Goal: Task Accomplishment & Management: Complete application form

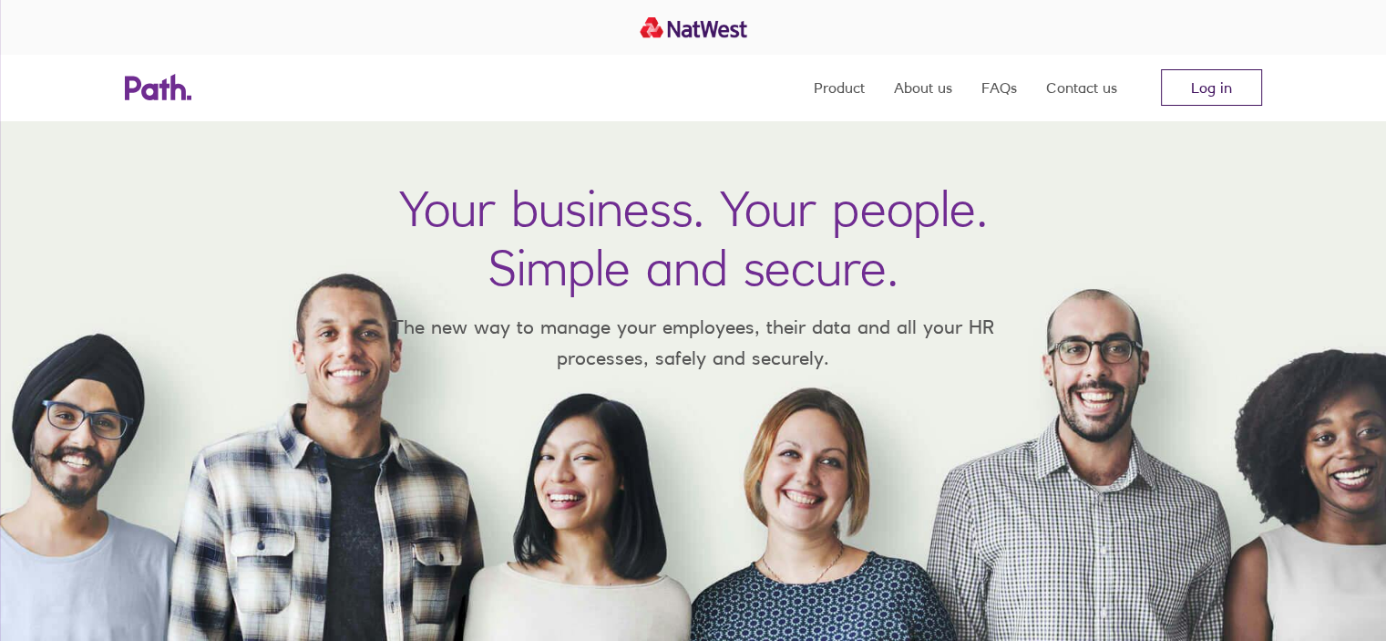
click at [1192, 98] on link "Log in" at bounding box center [1211, 87] width 101 height 36
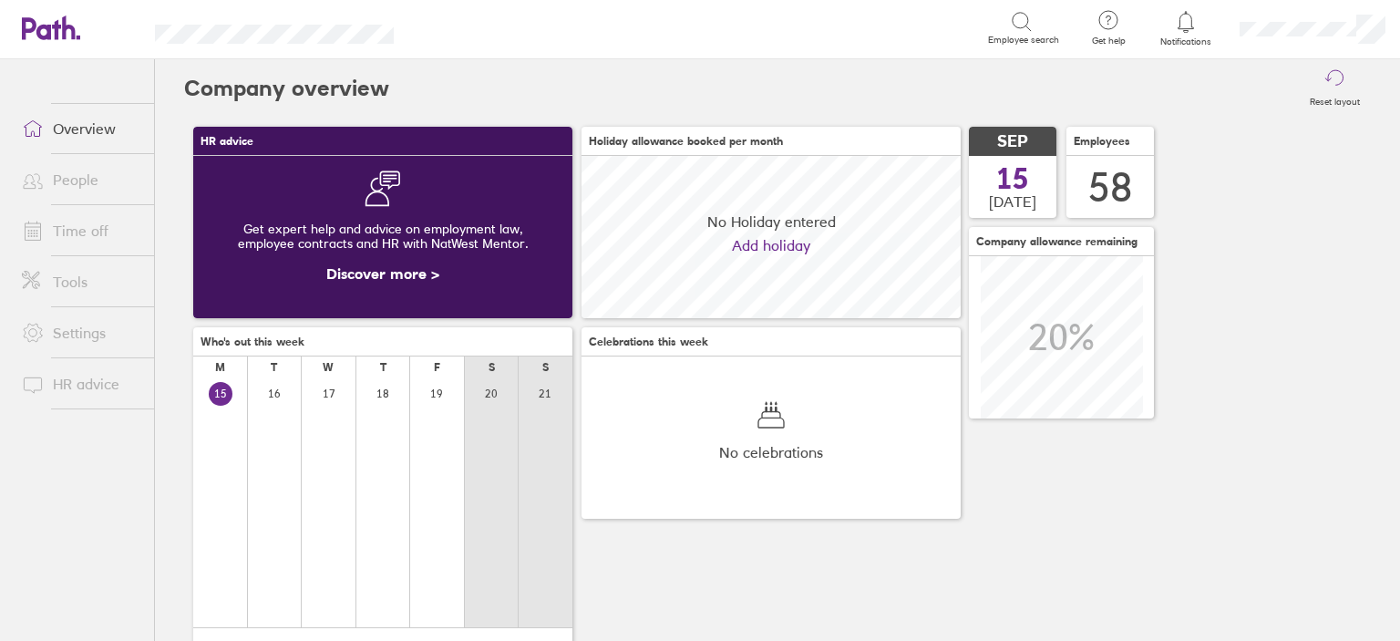
scroll to position [161, 379]
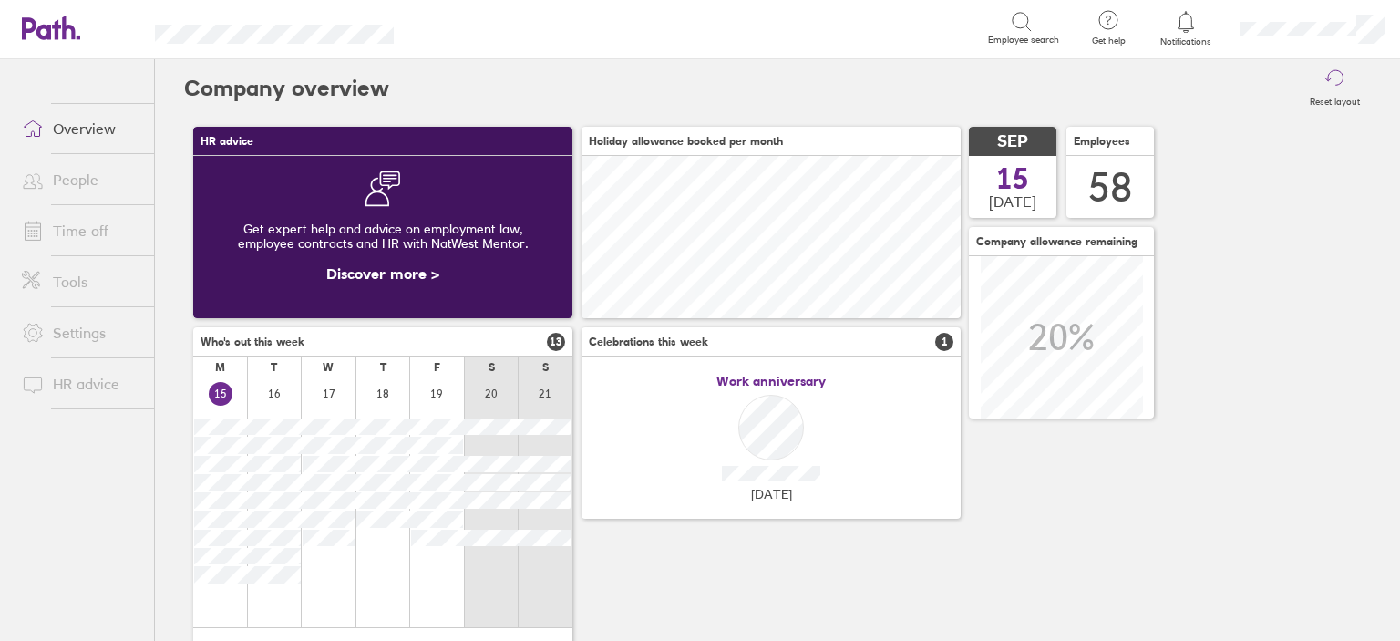
click at [73, 232] on link "Time off" at bounding box center [80, 230] width 147 height 36
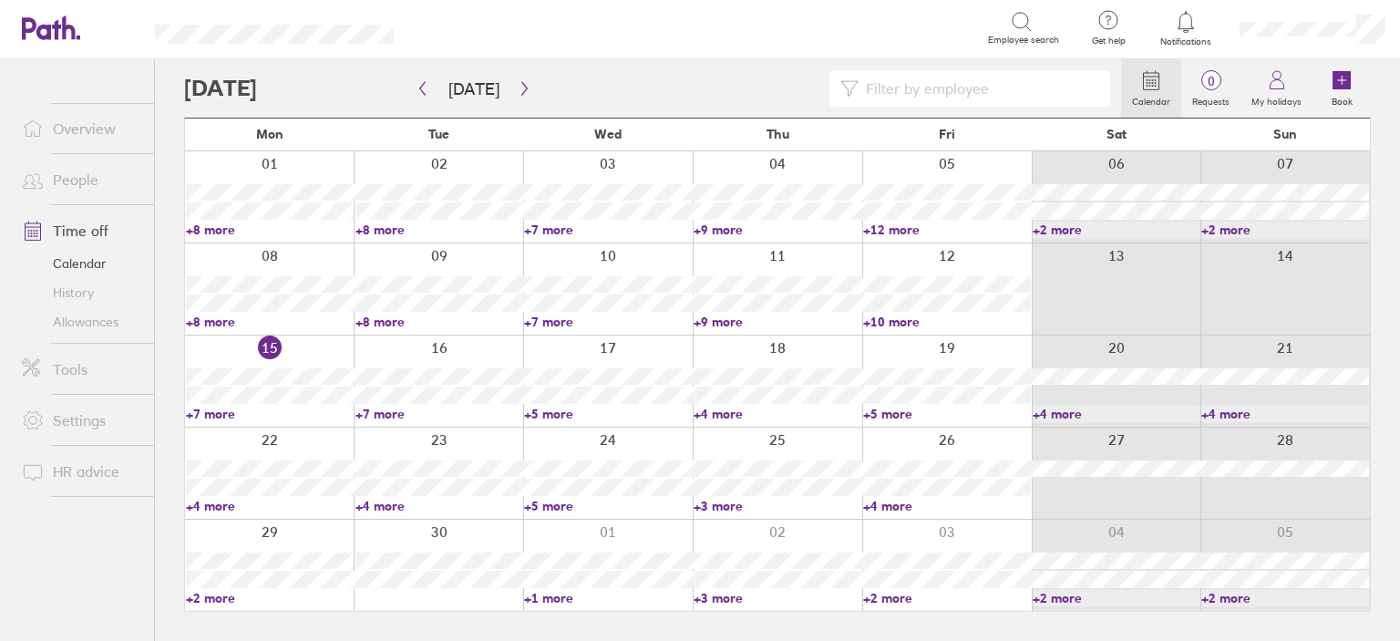
click at [879, 91] on input at bounding box center [979, 88] width 241 height 35
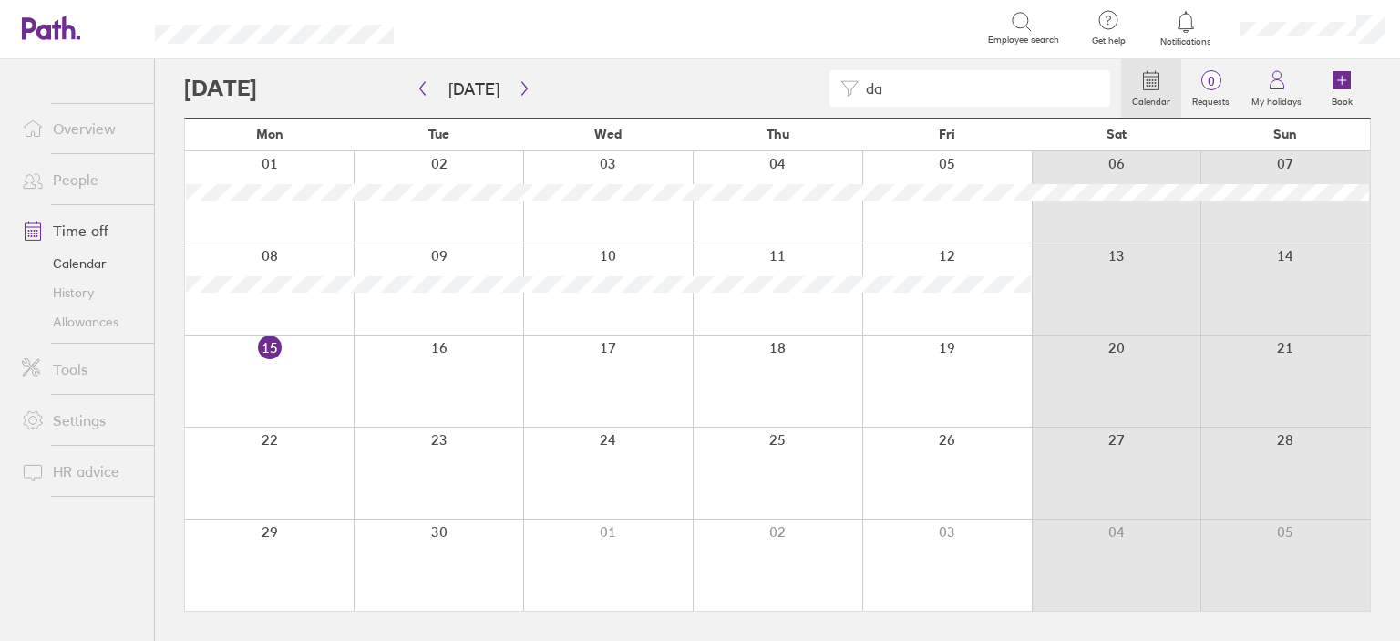
type input "d"
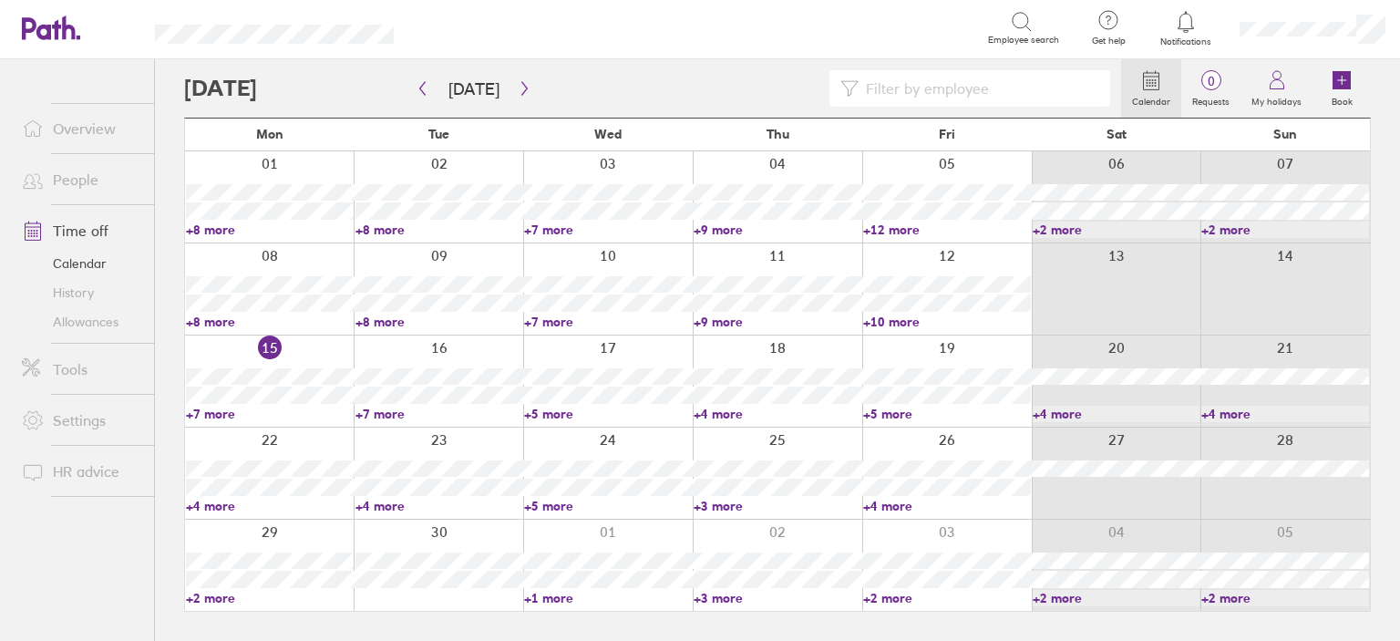
click at [215, 324] on link "+8 more" at bounding box center [270, 322] width 168 height 16
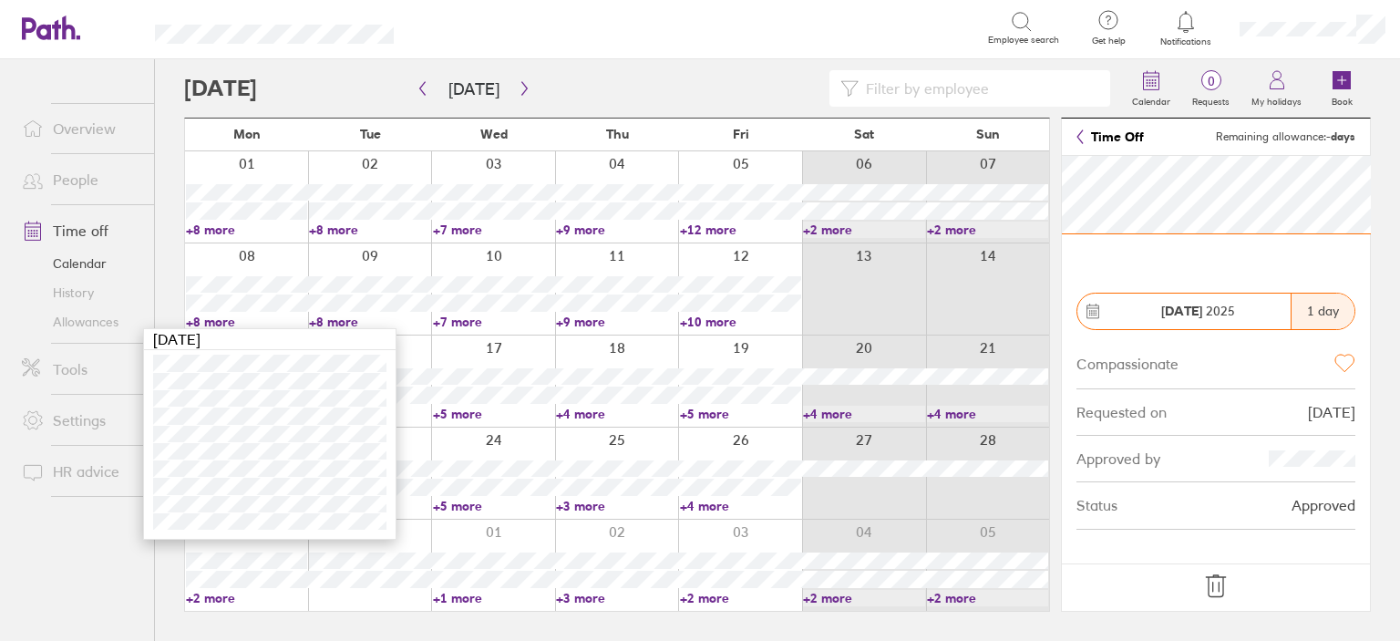
click at [907, 93] on input at bounding box center [979, 88] width 241 height 35
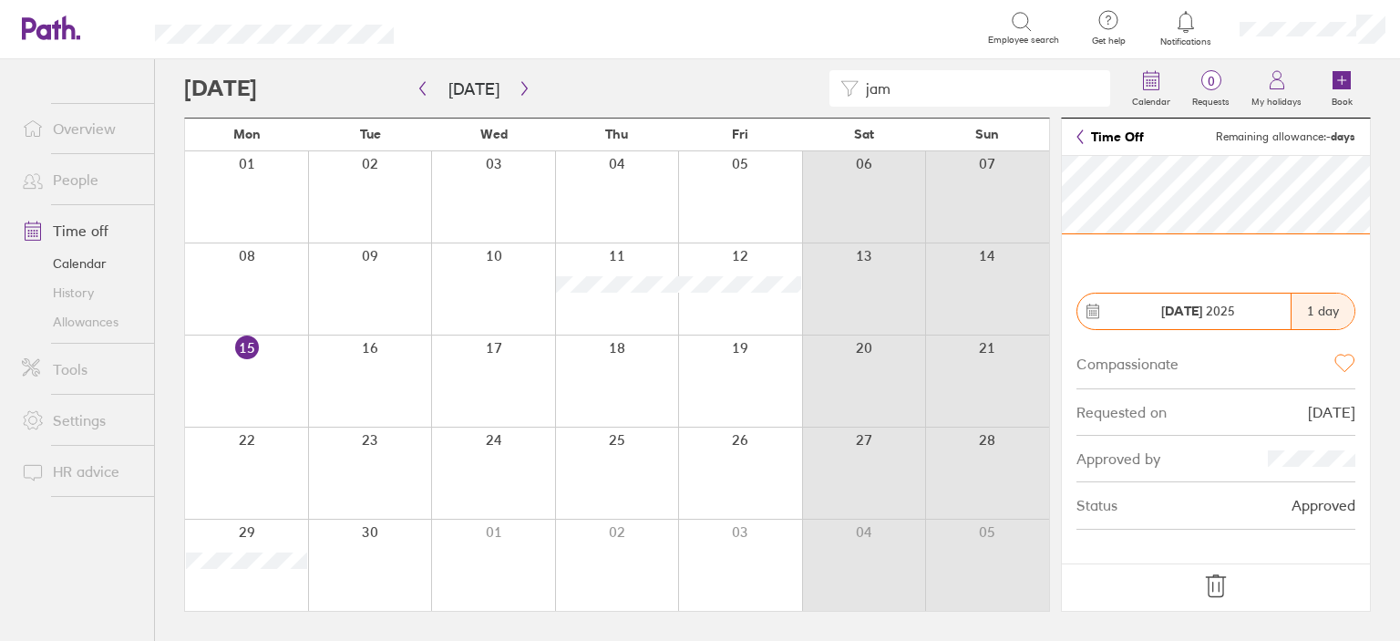
drag, startPoint x: 908, startPoint y: 97, endPoint x: 796, endPoint y: 93, distance: 112.2
click at [796, 93] on div "jam" at bounding box center [652, 88] width 937 height 36
click at [921, 85] on input "pal" at bounding box center [979, 88] width 241 height 35
drag, startPoint x: 921, startPoint y: 85, endPoint x: 841, endPoint y: 100, distance: 81.7
click at [841, 100] on div "pal" at bounding box center [969, 88] width 281 height 36
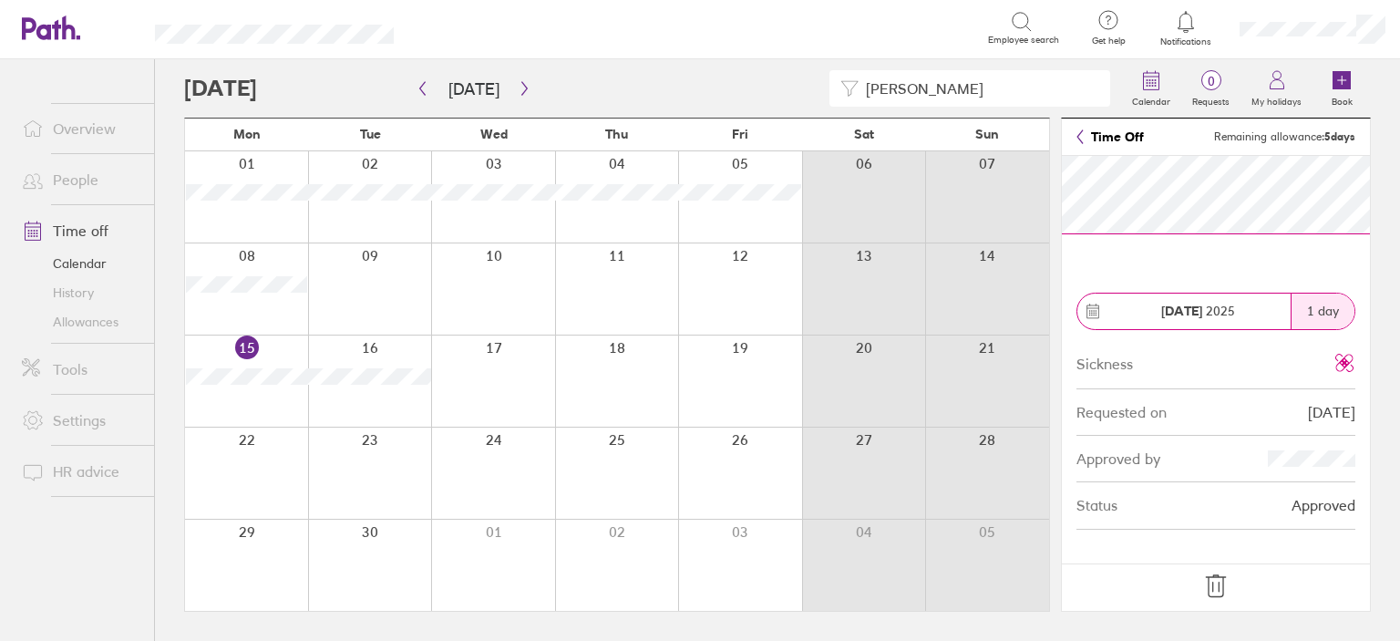
type input "[PERSON_NAME]"
click at [109, 323] on link "Allowances" at bounding box center [80, 321] width 147 height 29
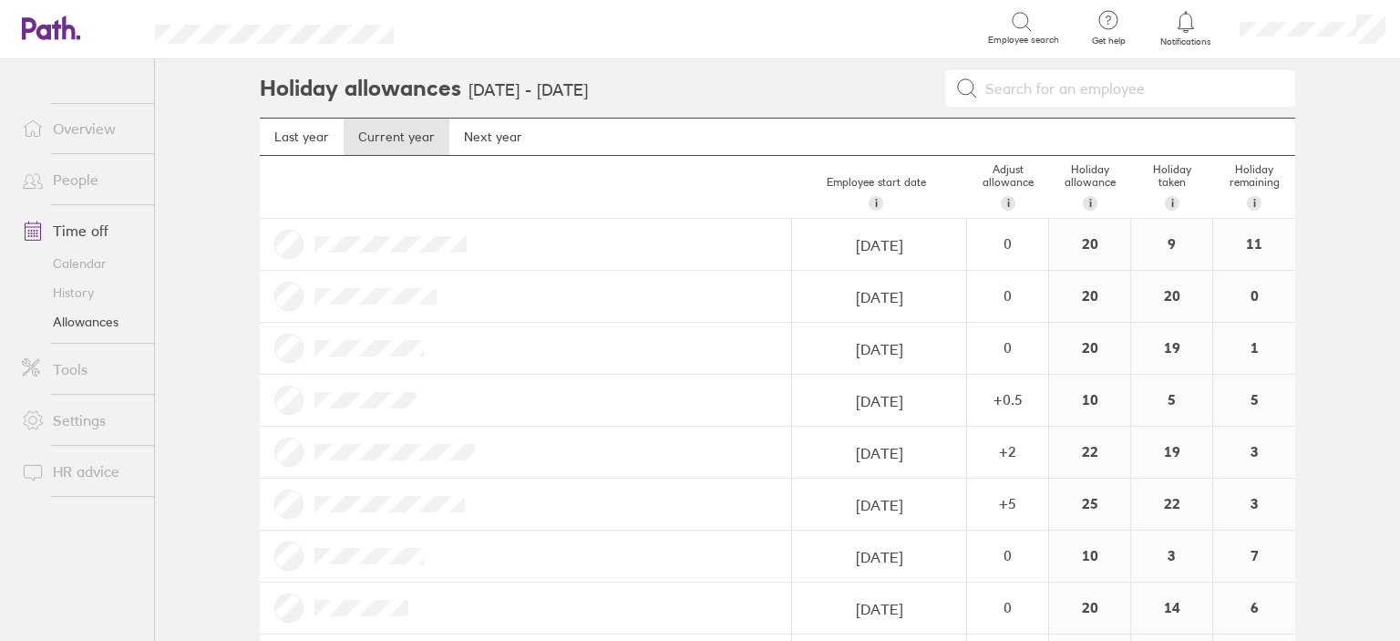
click at [1061, 97] on input at bounding box center [1131, 88] width 306 height 35
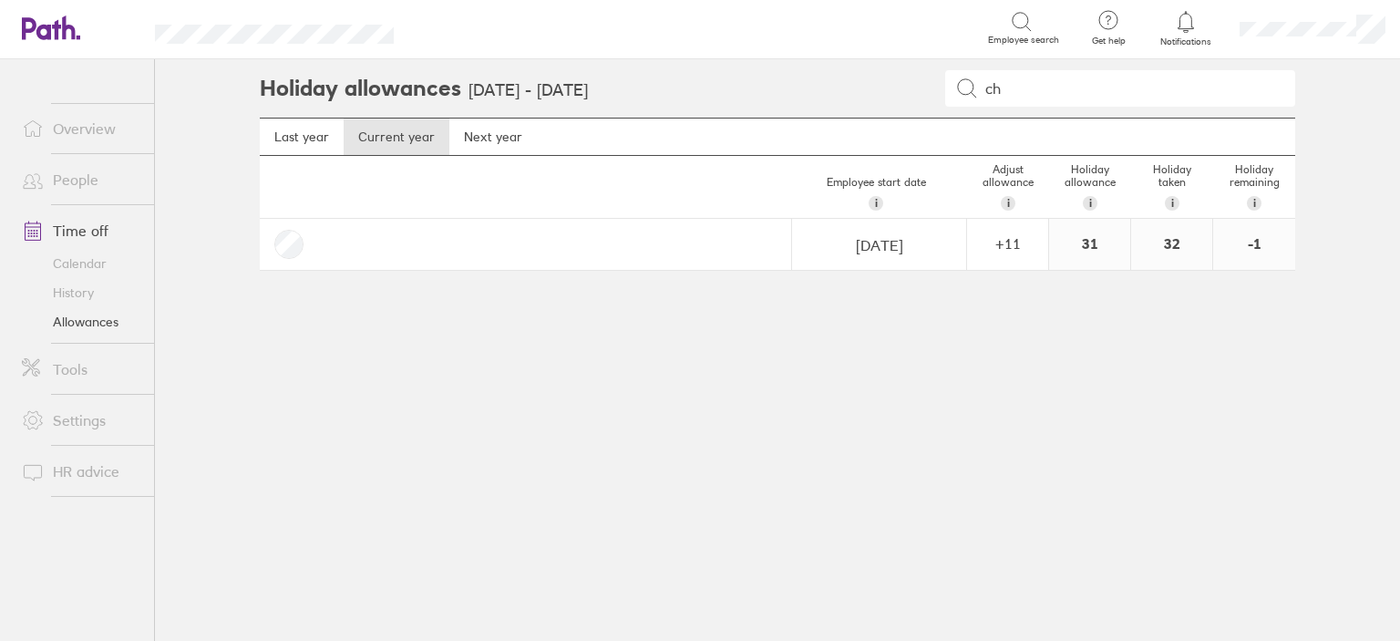
type input "c"
type input "[PERSON_NAME]"
click at [73, 268] on link "Calendar" at bounding box center [80, 263] width 147 height 29
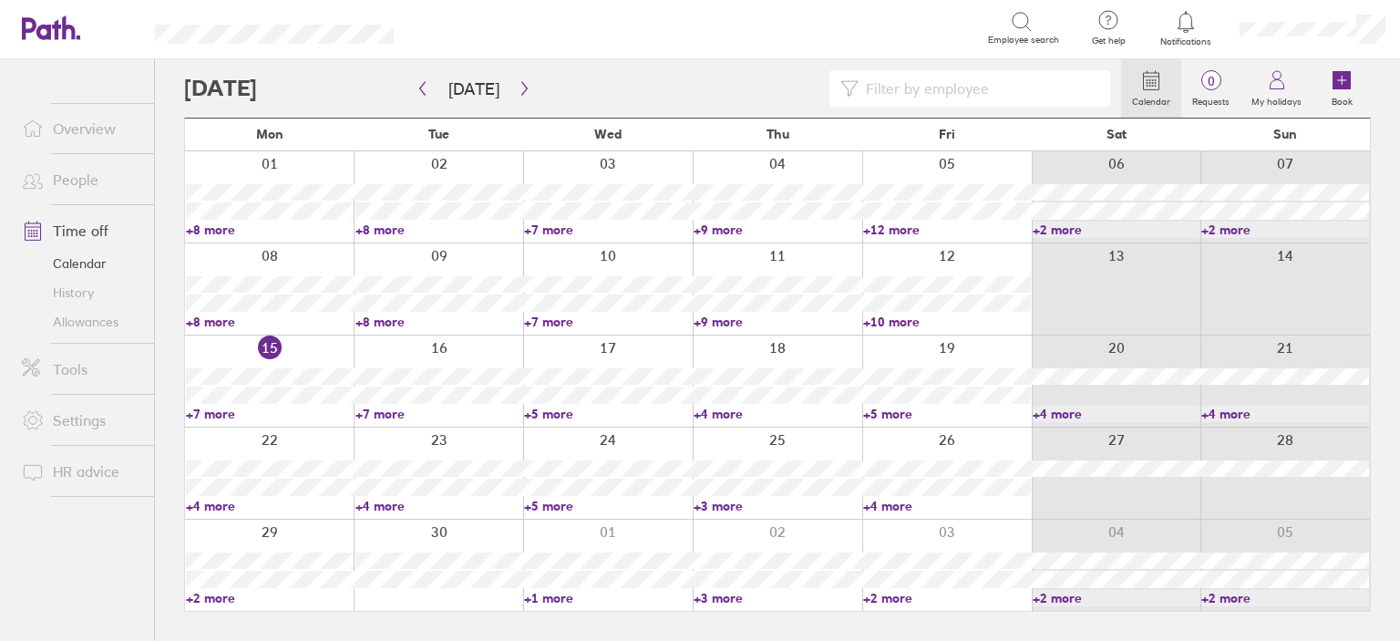
click at [990, 94] on input at bounding box center [979, 88] width 241 height 35
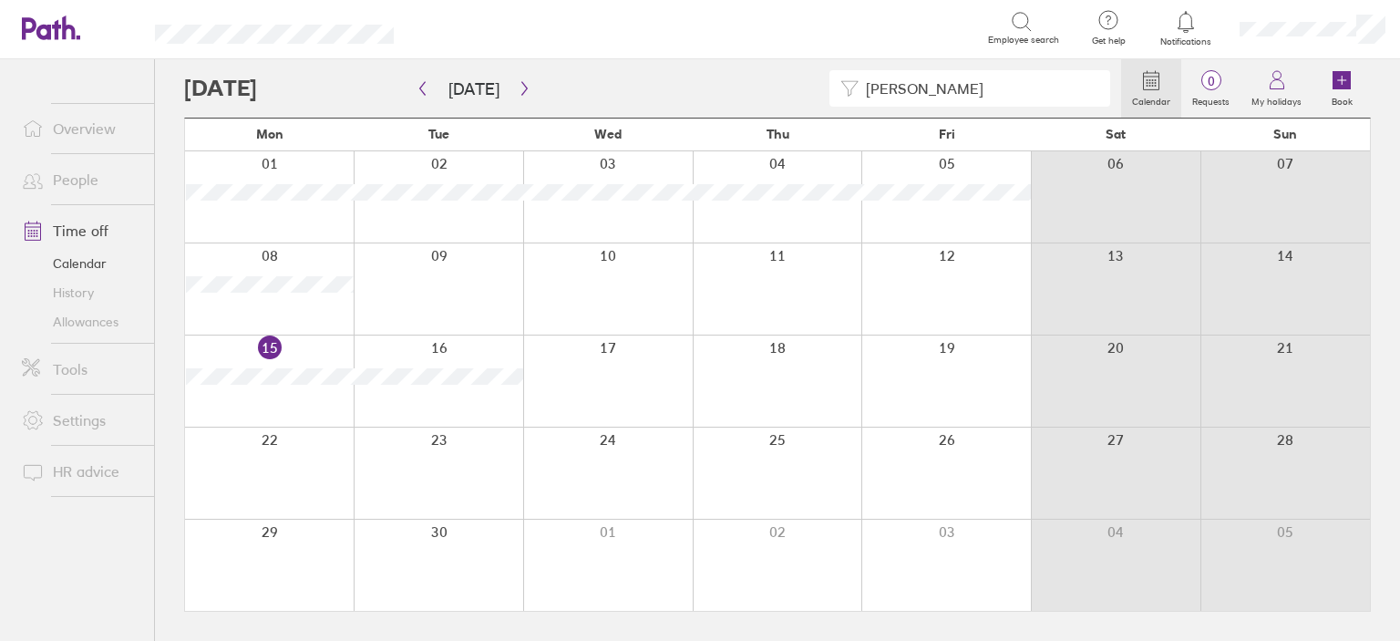
type input "[PERSON_NAME]"
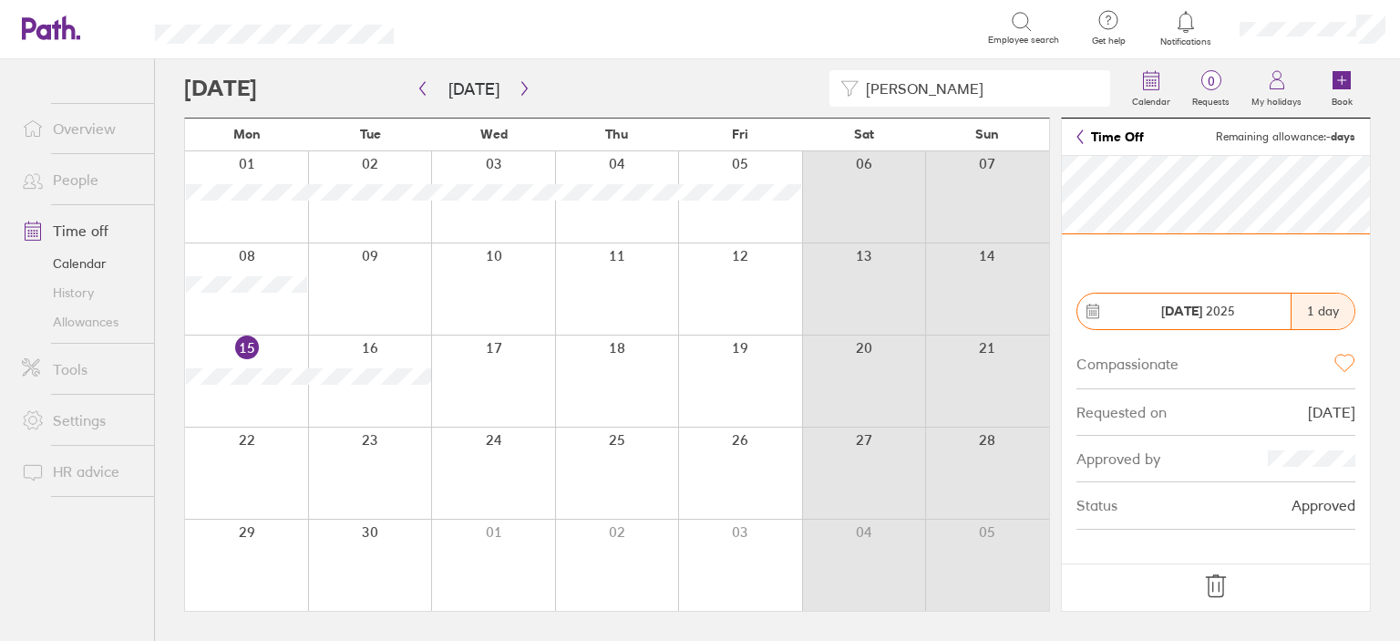
click at [1219, 587] on icon at bounding box center [1215, 586] width 19 height 22
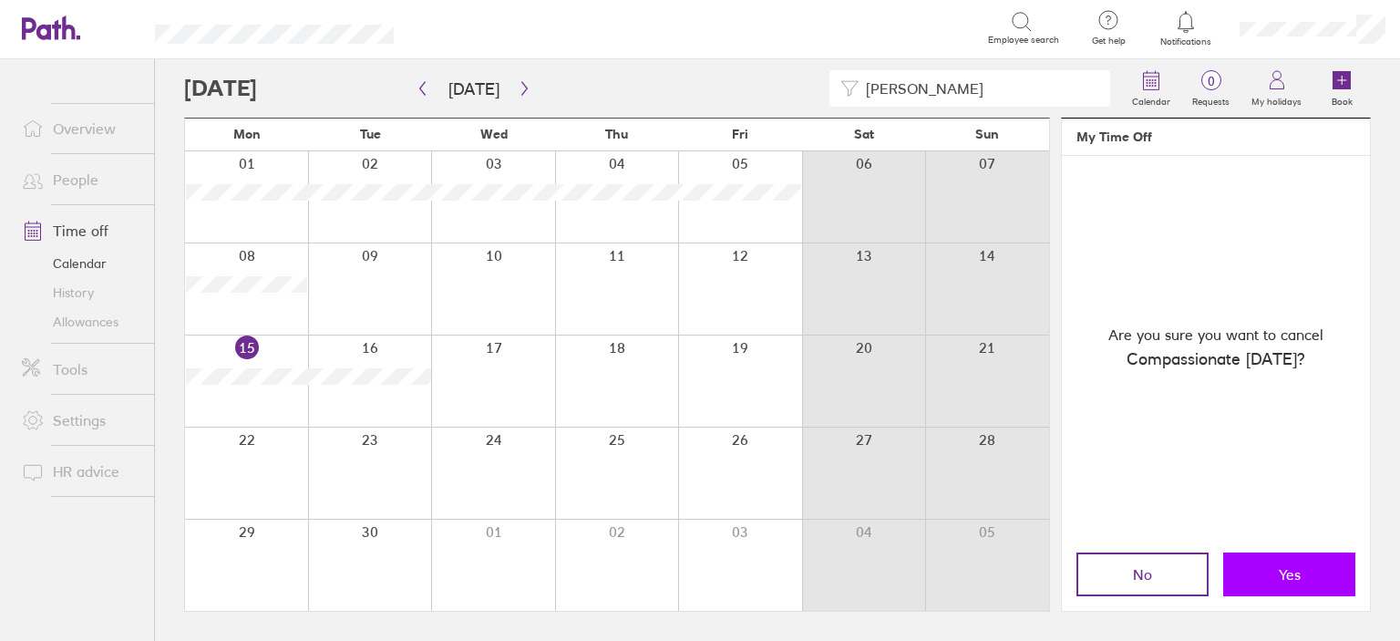
click at [1310, 575] on button "Yes" at bounding box center [1289, 574] width 132 height 44
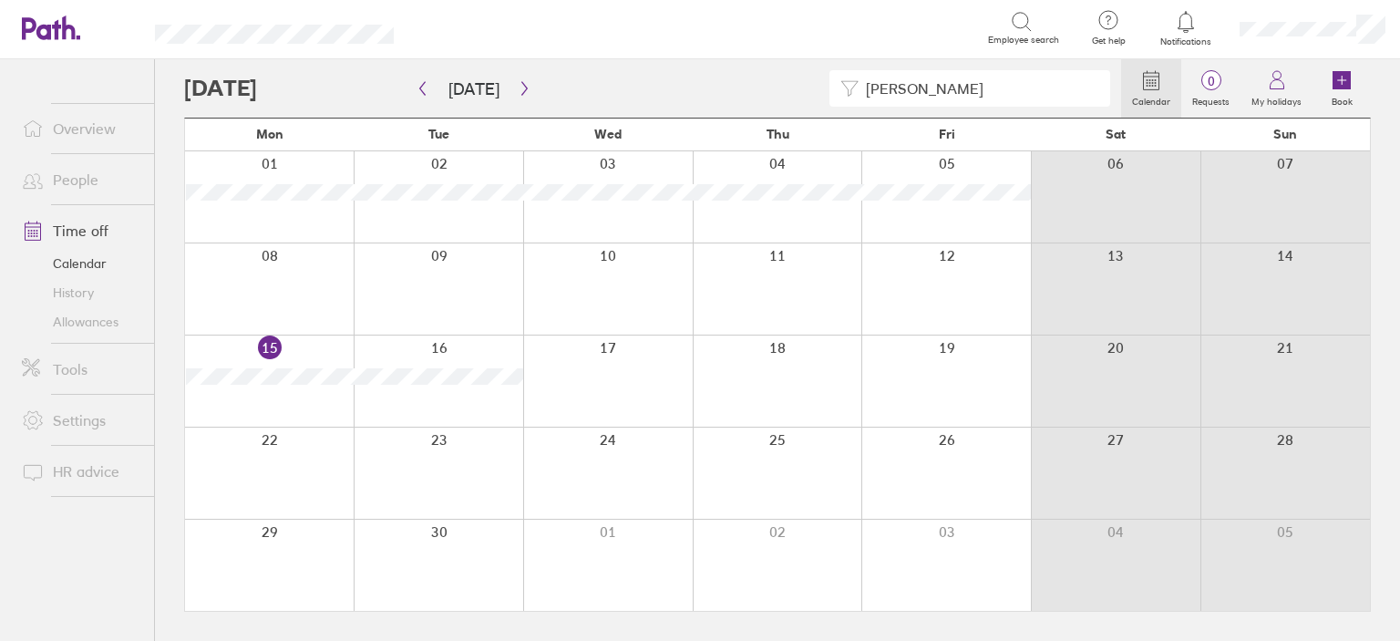
click at [289, 290] on div at bounding box center [269, 288] width 169 height 91
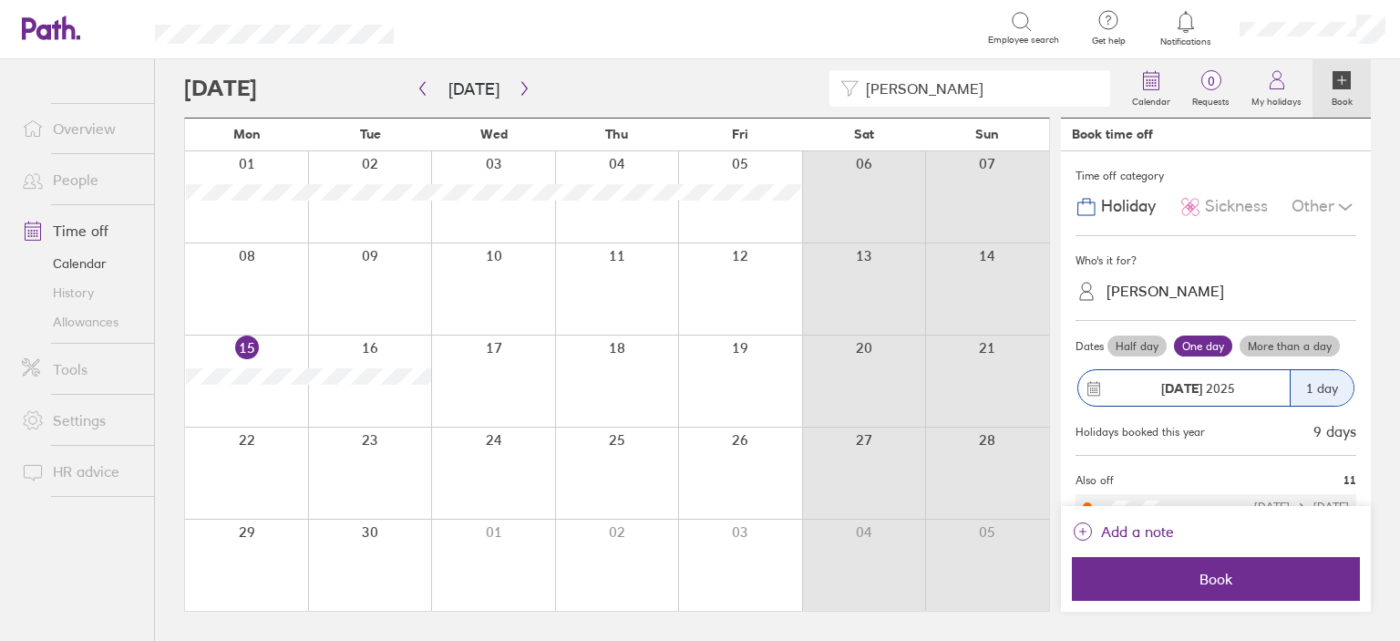
click at [1301, 205] on div "Other" at bounding box center [1323, 207] width 65 height 35
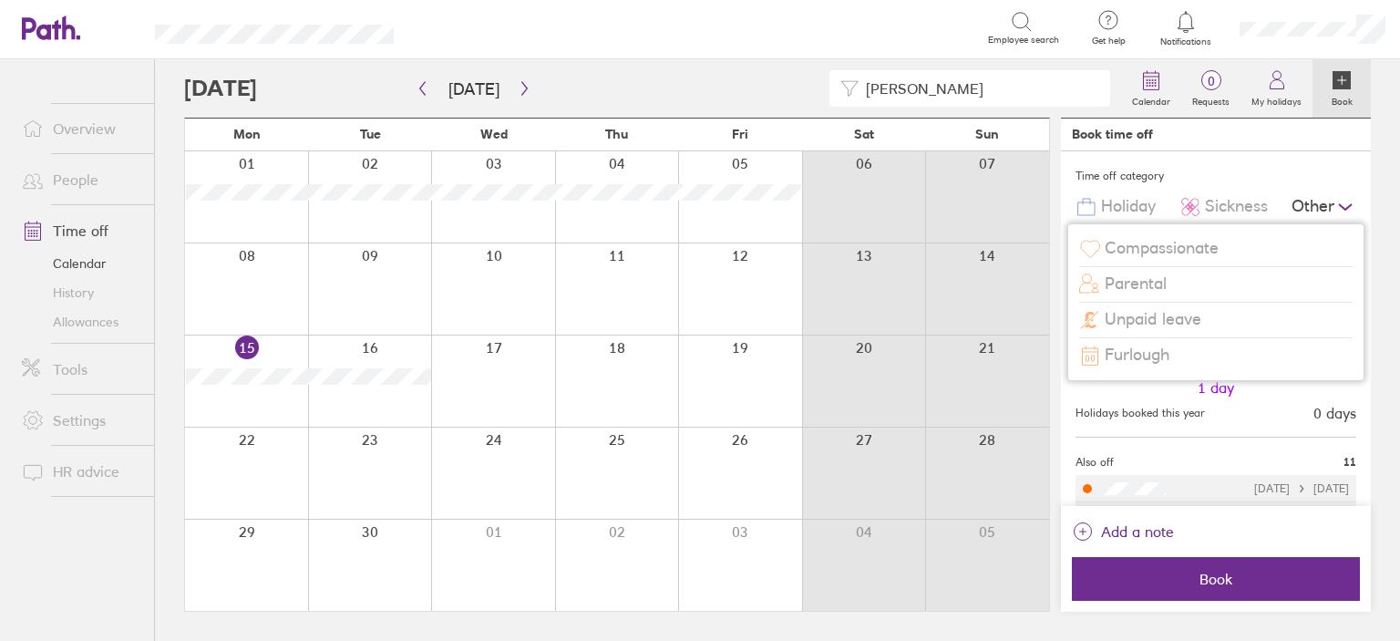
click at [1157, 321] on span "Unpaid leave" at bounding box center [1153, 319] width 97 height 19
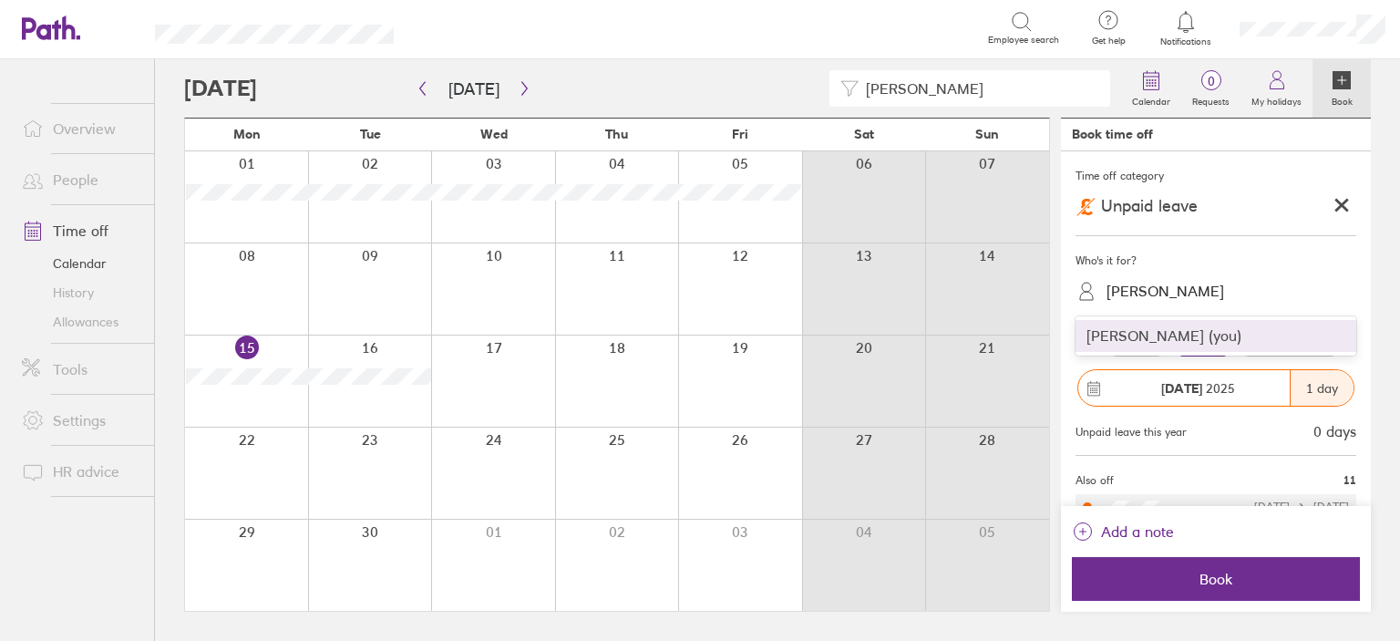
click at [1159, 296] on div "[PERSON_NAME]" at bounding box center [1165, 291] width 118 height 17
type input "fr"
click at [1163, 334] on div "[PERSON_NAME] (you)" at bounding box center [1215, 336] width 281 height 32
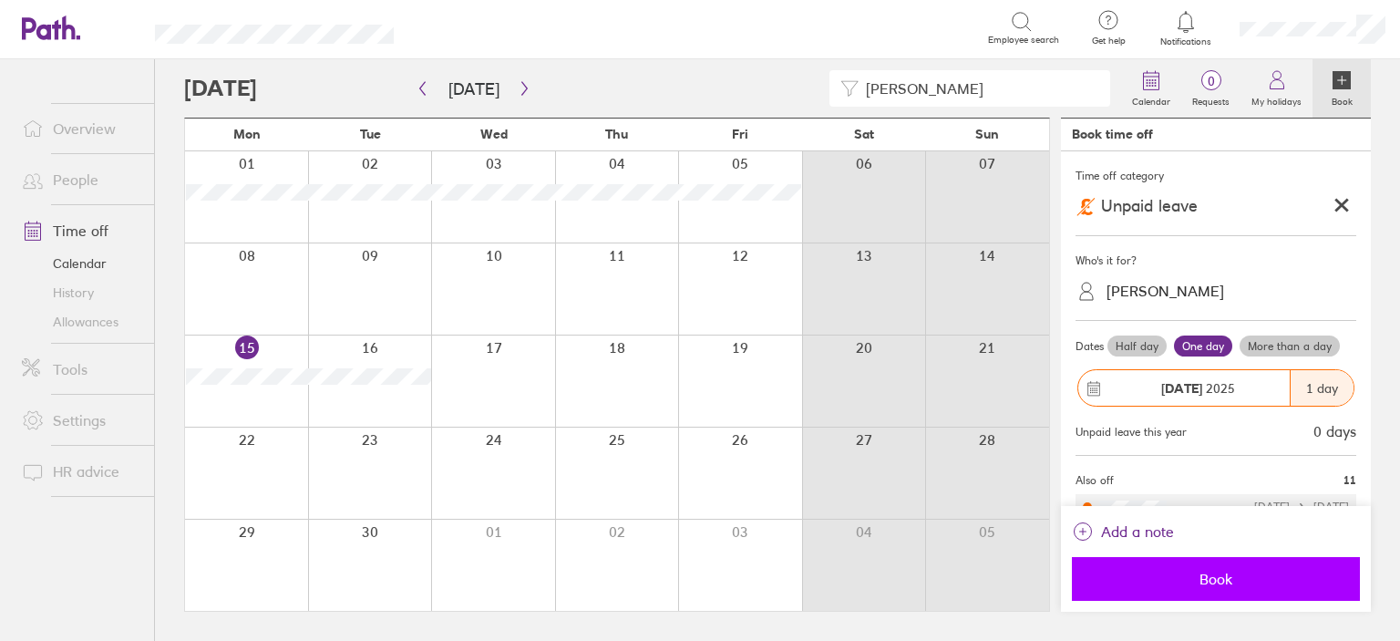
click at [1233, 575] on span "Book" at bounding box center [1216, 579] width 262 height 16
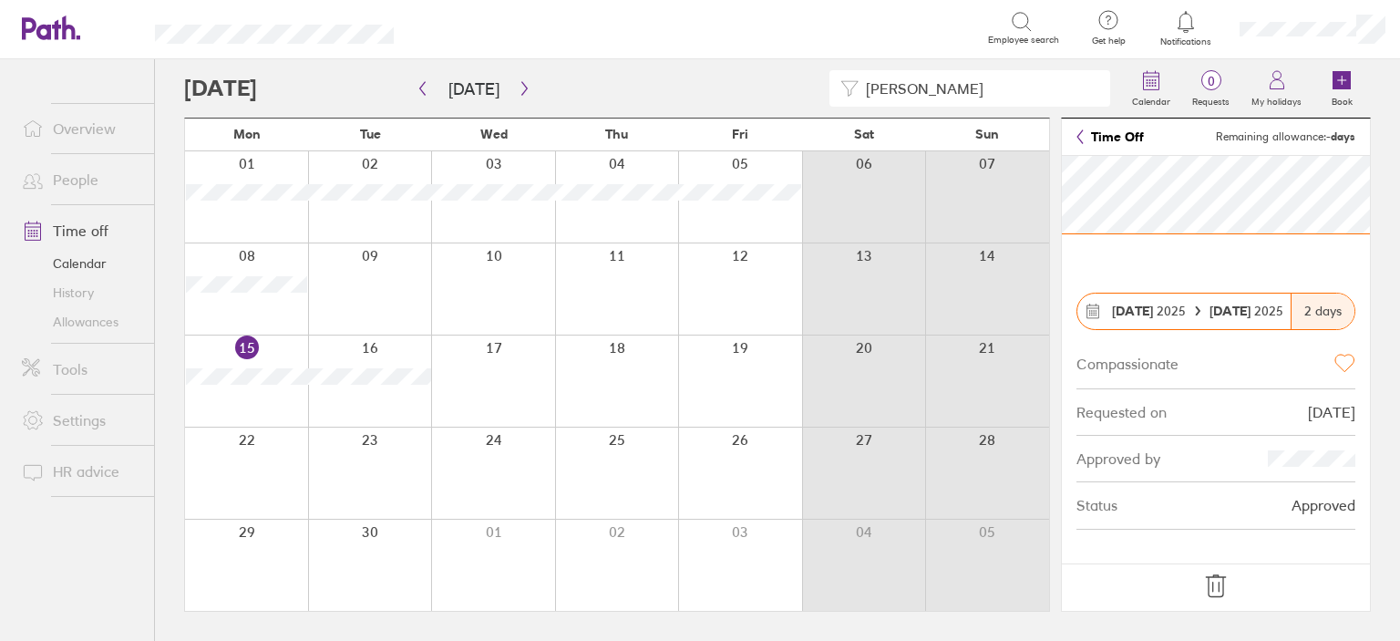
click at [76, 226] on link "Time off" at bounding box center [80, 230] width 147 height 36
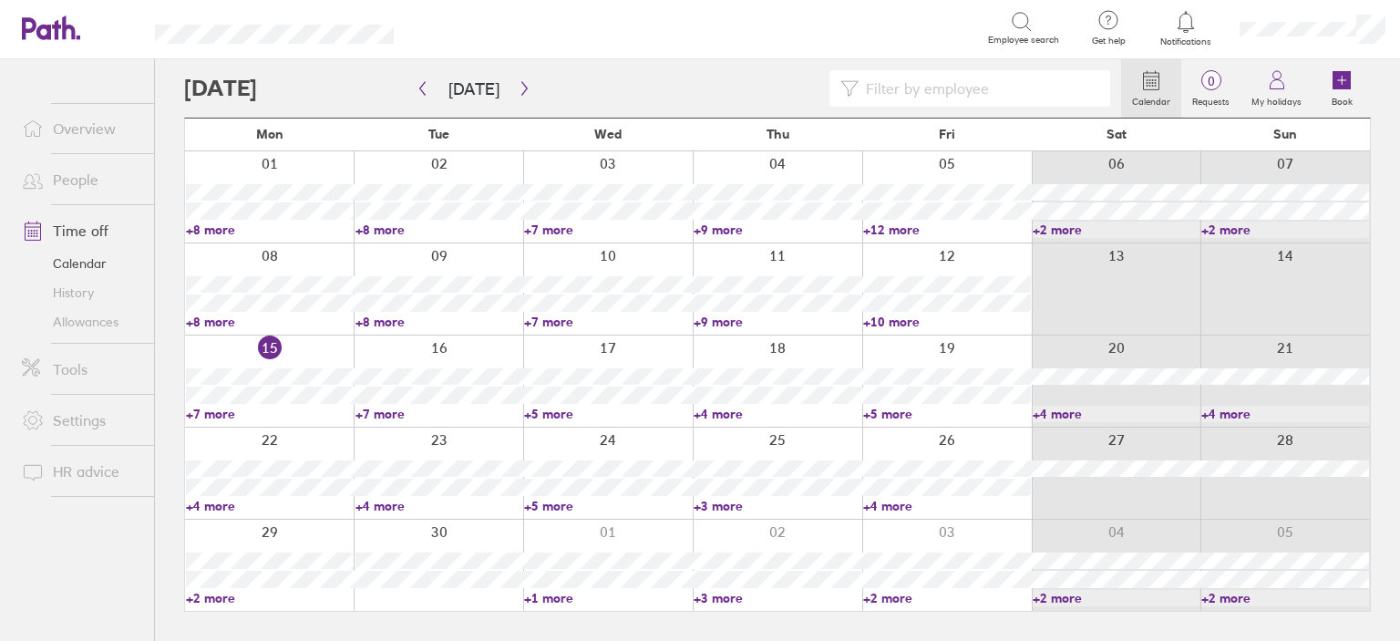
click at [954, 93] on input at bounding box center [979, 88] width 241 height 35
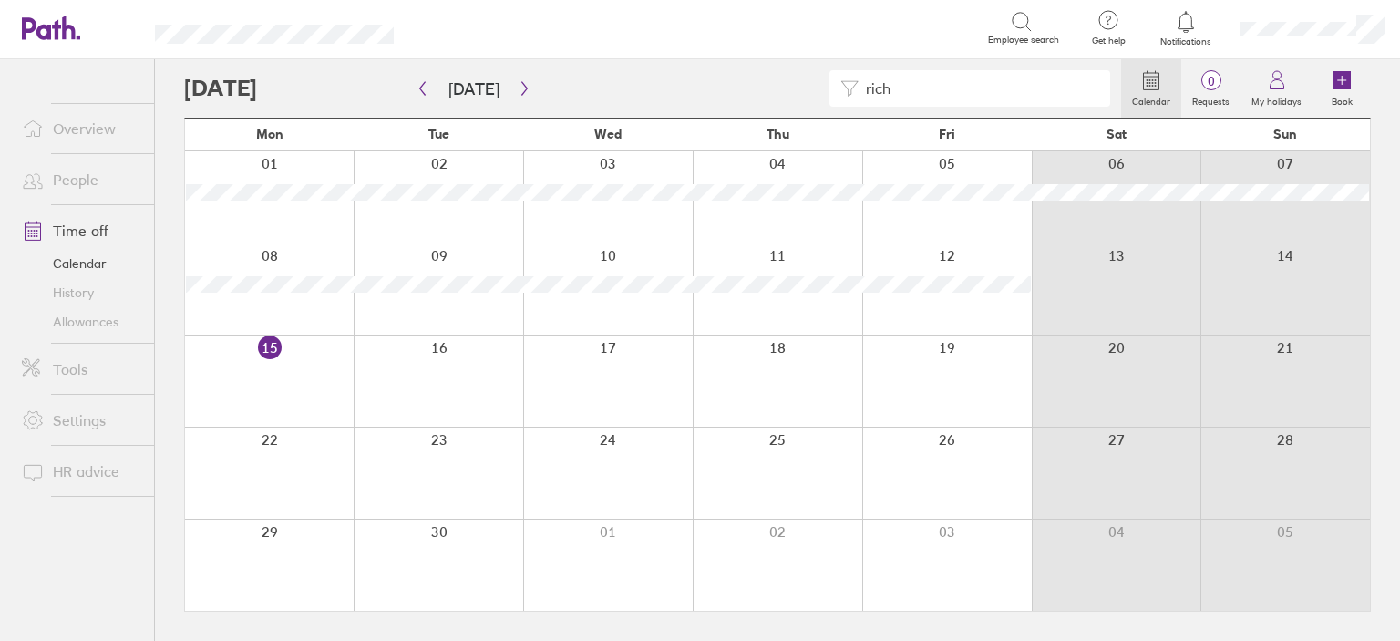
drag, startPoint x: 914, startPoint y: 85, endPoint x: 832, endPoint y: 85, distance: 82.0
click at [832, 85] on div "rich" at bounding box center [969, 88] width 281 height 36
drag, startPoint x: 910, startPoint y: 98, endPoint x: 842, endPoint y: 86, distance: 68.5
click at [842, 86] on div "[PERSON_NAME]" at bounding box center [969, 88] width 281 height 36
drag, startPoint x: 942, startPoint y: 93, endPoint x: 856, endPoint y: 87, distance: 86.8
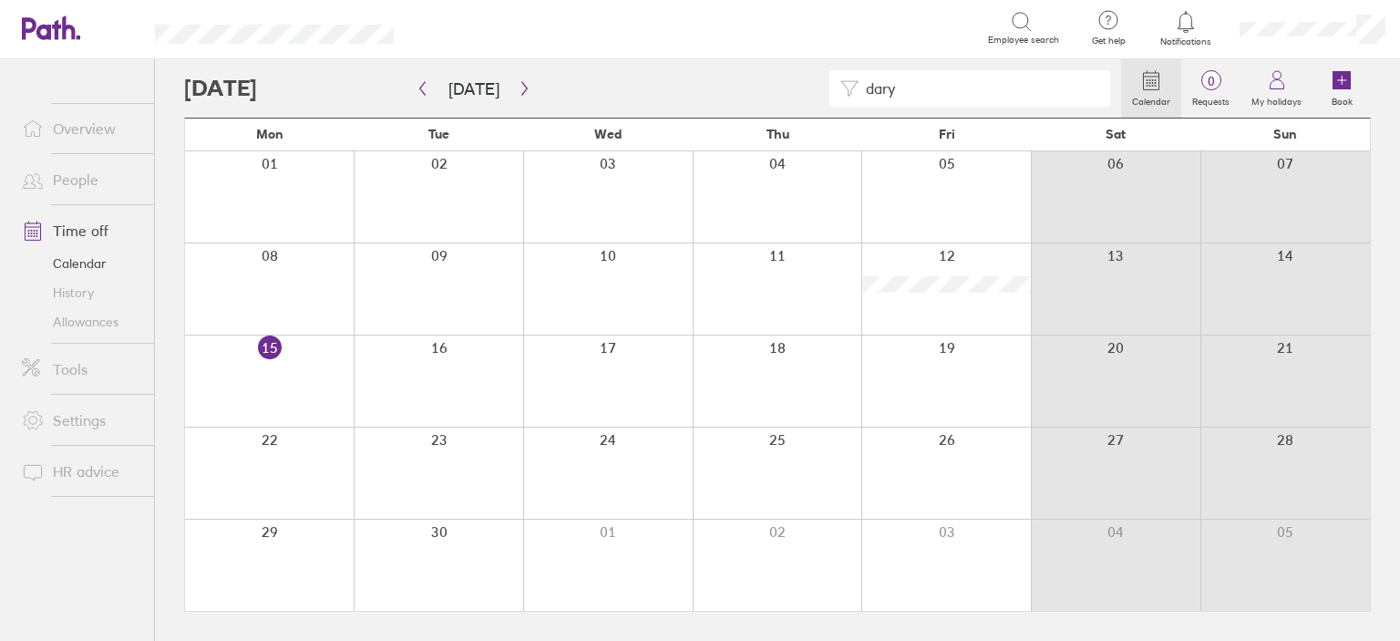
click at [856, 87] on div "dary" at bounding box center [969, 88] width 281 height 36
drag, startPoint x: 915, startPoint y: 88, endPoint x: 798, endPoint y: 98, distance: 117.0
click at [798, 98] on div "jawa" at bounding box center [652, 88] width 937 height 36
drag, startPoint x: 915, startPoint y: 83, endPoint x: 833, endPoint y: 87, distance: 82.2
click at [833, 87] on div "finl" at bounding box center [969, 88] width 281 height 36
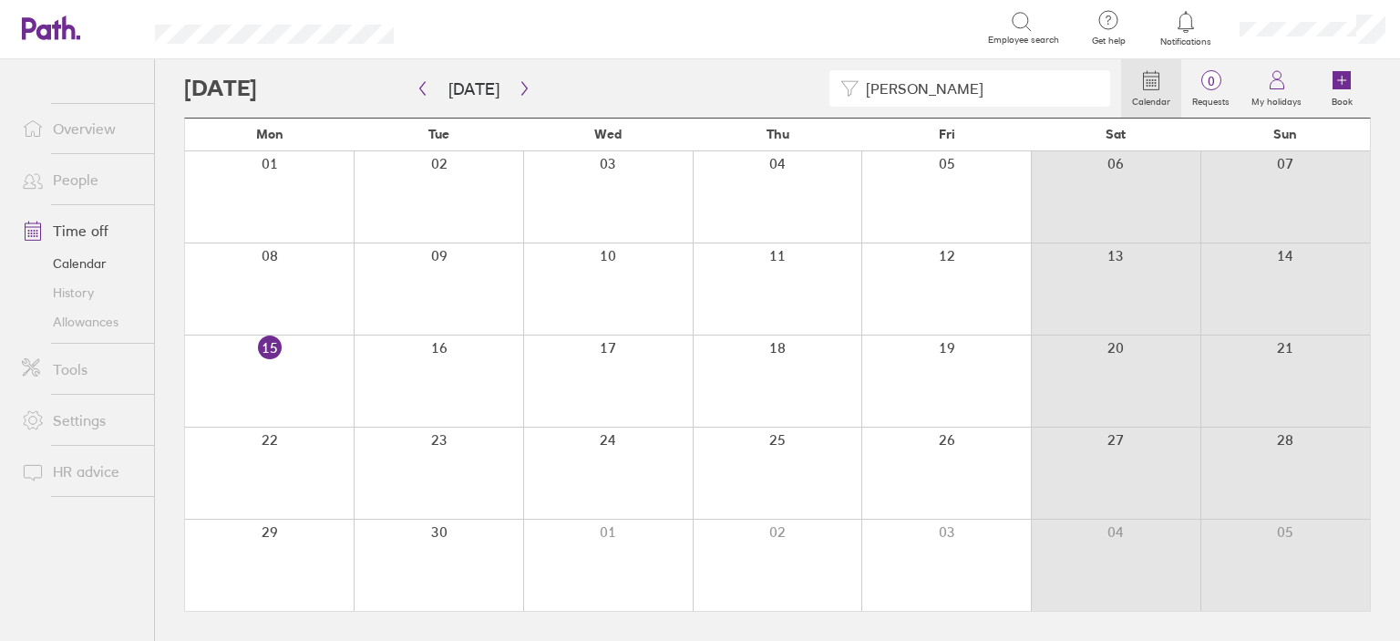
drag, startPoint x: 899, startPoint y: 84, endPoint x: 835, endPoint y: 77, distance: 64.2
click at [835, 77] on div "[PERSON_NAME]" at bounding box center [969, 88] width 281 height 36
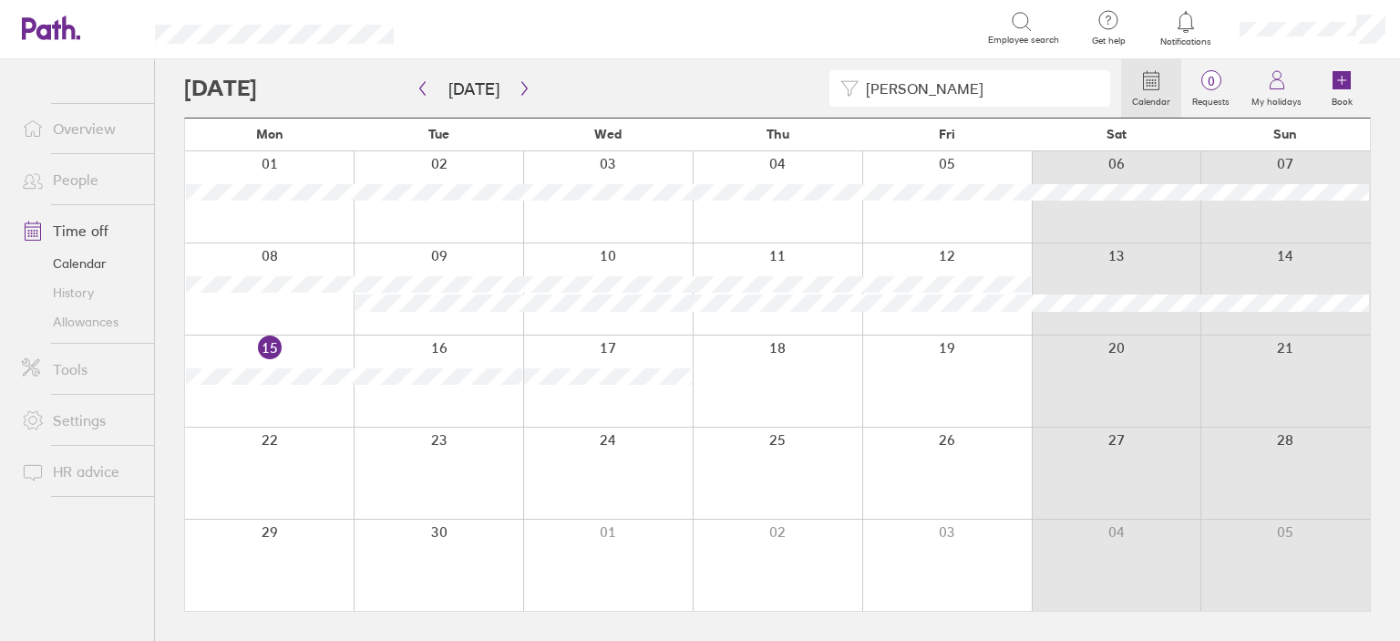
drag, startPoint x: 933, startPoint y: 98, endPoint x: 801, endPoint y: 92, distance: 132.3
click at [801, 92] on div "[PERSON_NAME]" at bounding box center [652, 88] width 937 height 36
drag, startPoint x: 966, startPoint y: 81, endPoint x: 812, endPoint y: 94, distance: 154.6
click at [812, 94] on div "[PERSON_NAME]" at bounding box center [652, 88] width 937 height 36
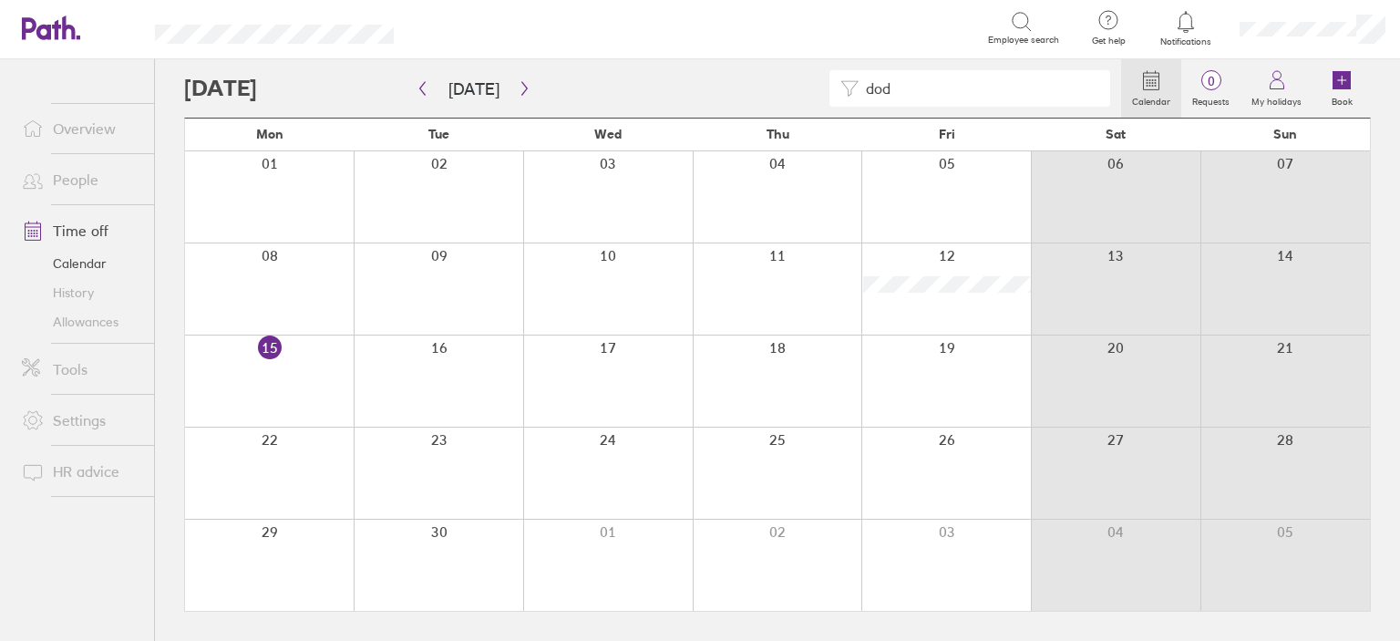
type input "dod"
click at [282, 288] on div at bounding box center [269, 288] width 169 height 91
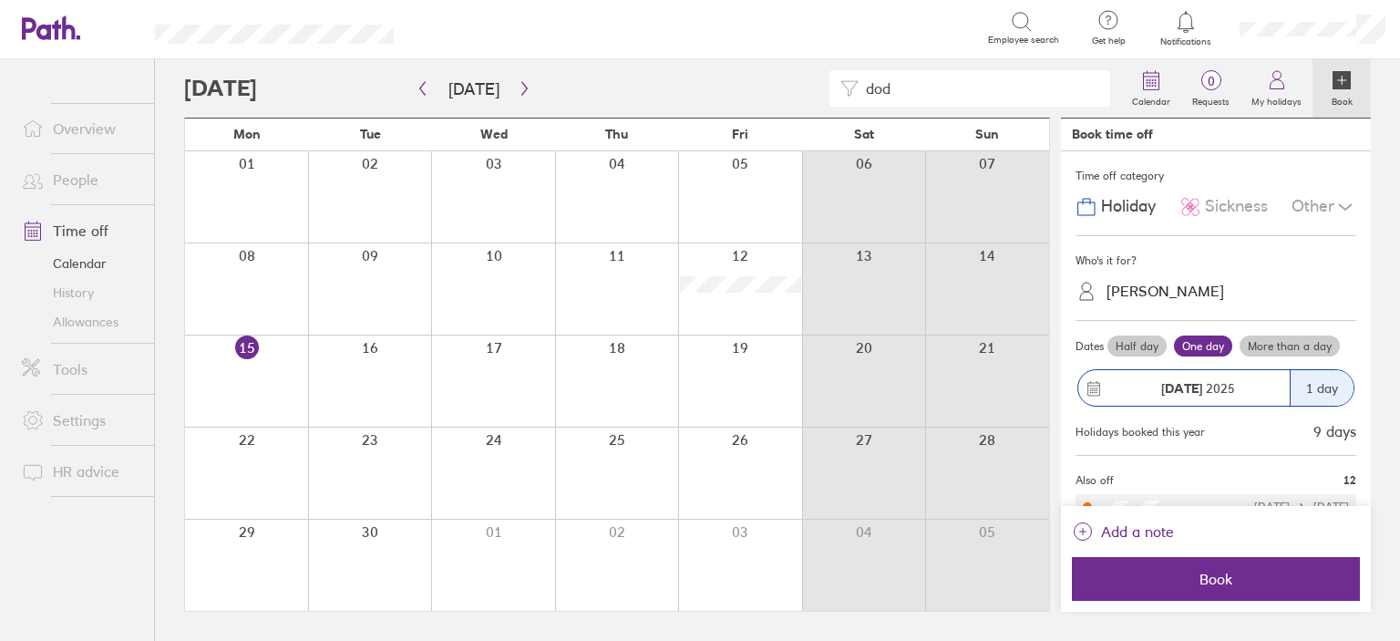
click at [282, 288] on div at bounding box center [246, 288] width 123 height 91
click at [1228, 207] on span "Sickness" at bounding box center [1236, 206] width 63 height 19
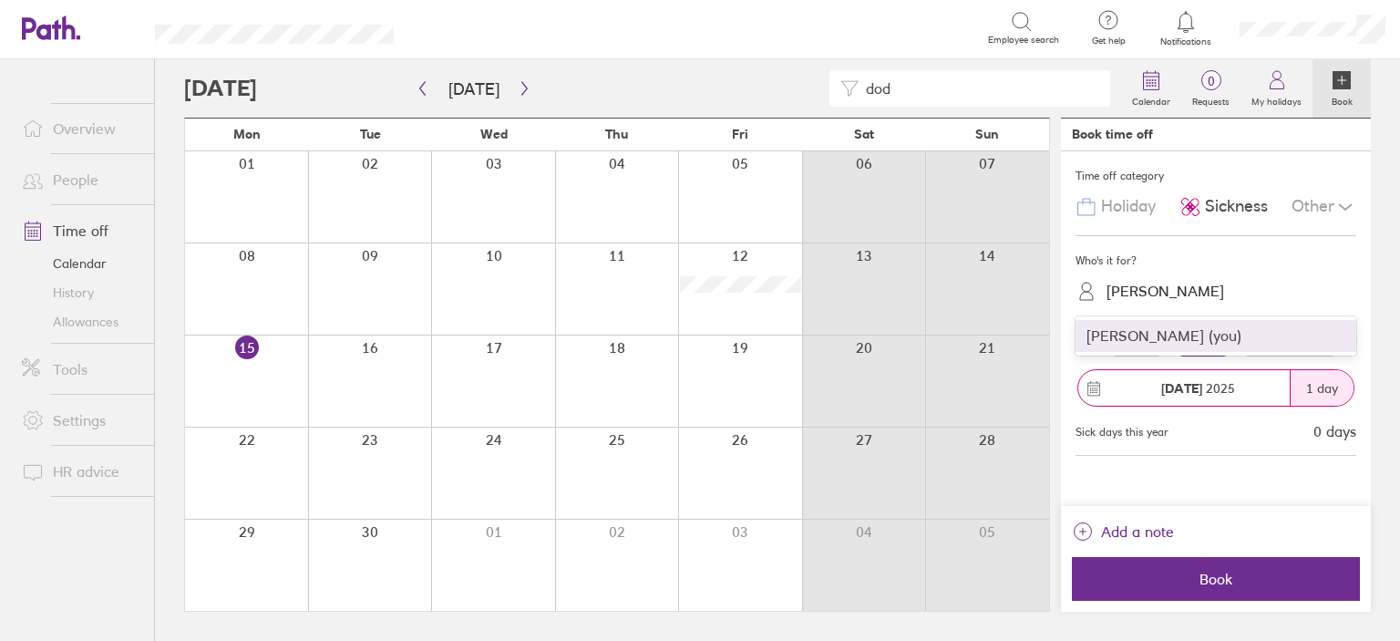
click at [1191, 285] on div "[PERSON_NAME]" at bounding box center [1165, 291] width 118 height 17
click at [1163, 336] on div "[PERSON_NAME] (you)" at bounding box center [1215, 336] width 281 height 32
click at [1261, 353] on label "More than a day" at bounding box center [1289, 346] width 100 height 22
click at [0, 0] on input "More than a day" at bounding box center [0, 0] width 0 height 0
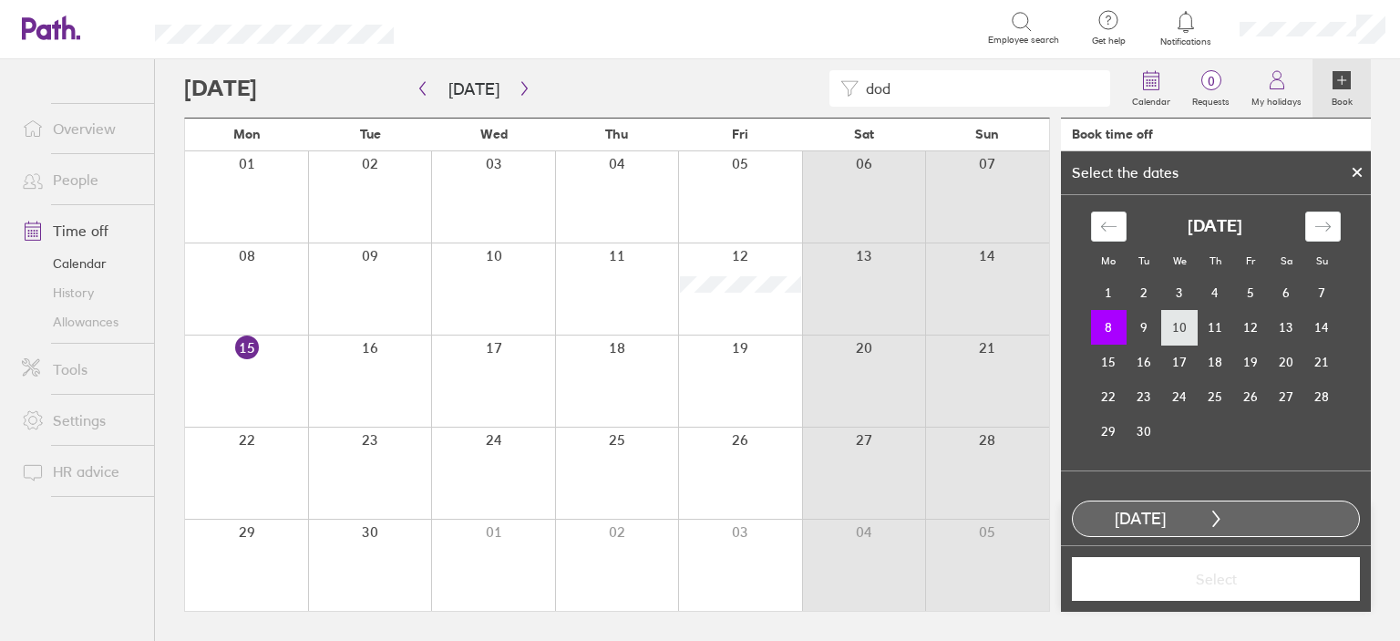
click at [1167, 327] on td "10" at bounding box center [1180, 327] width 36 height 35
click at [1192, 582] on span "Select" at bounding box center [1216, 579] width 262 height 16
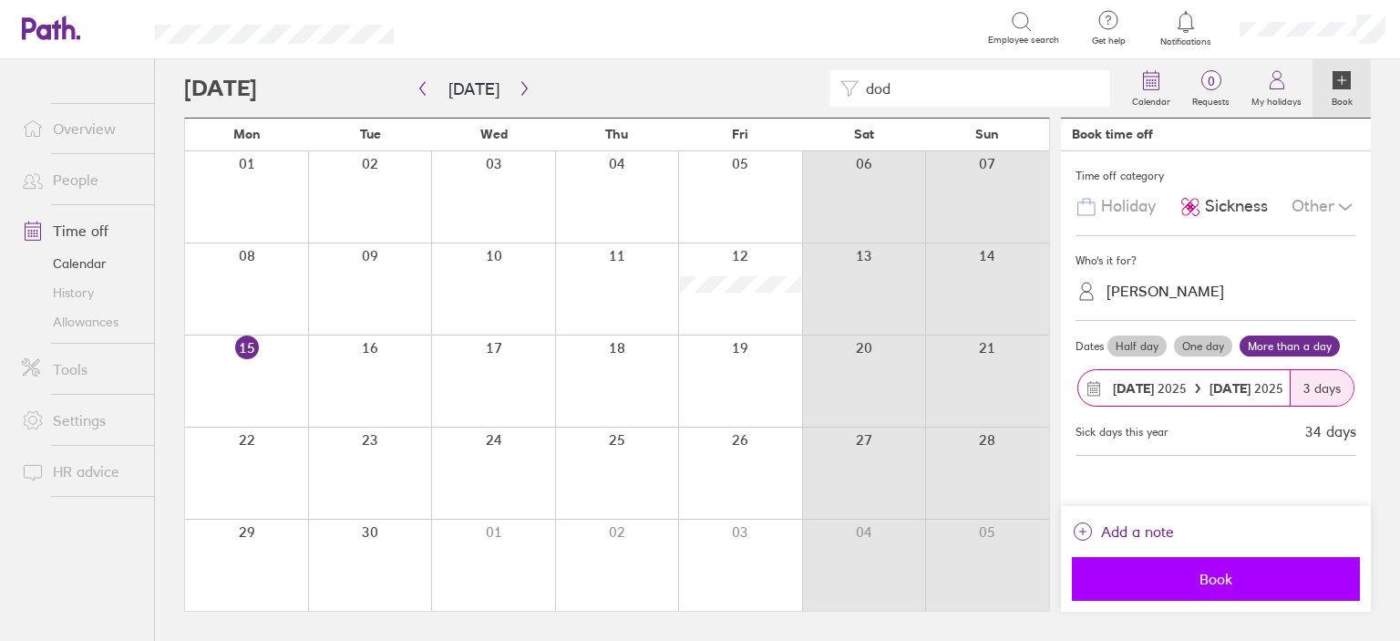
click at [1211, 593] on button "Book" at bounding box center [1216, 579] width 288 height 44
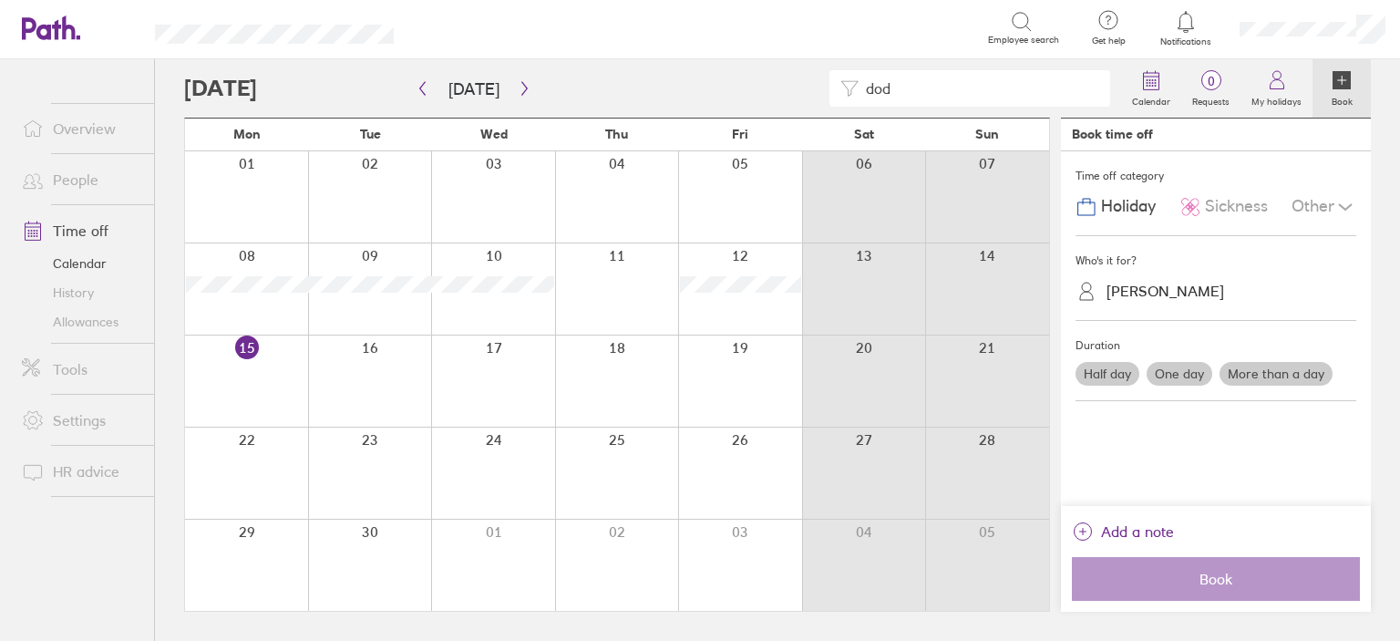
click at [95, 230] on link "Time off" at bounding box center [80, 230] width 147 height 36
